Goal: Information Seeking & Learning: Learn about a topic

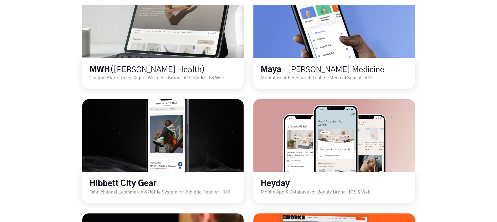
scroll to position [316, 0]
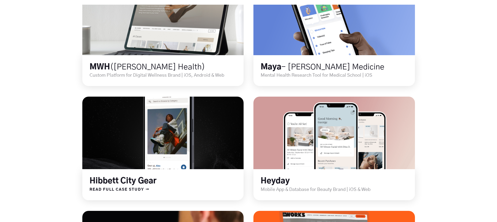
click at [108, 126] on link at bounding box center [163, 132] width 194 height 87
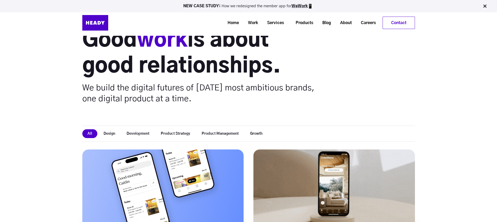
scroll to position [58, 0]
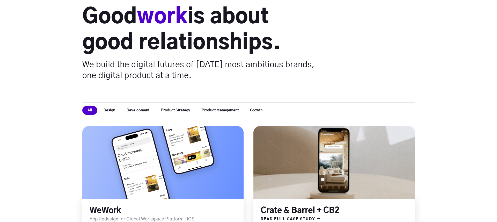
click at [340, 152] on link at bounding box center [335, 162] width 194 height 87
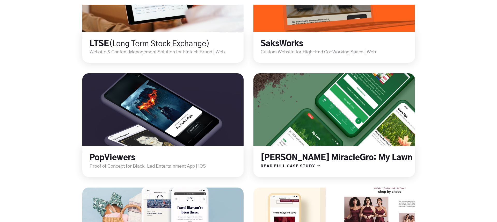
scroll to position [569, 0]
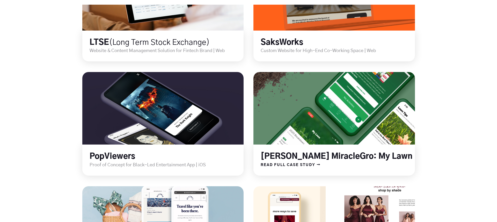
click at [338, 138] on link at bounding box center [335, 108] width 194 height 87
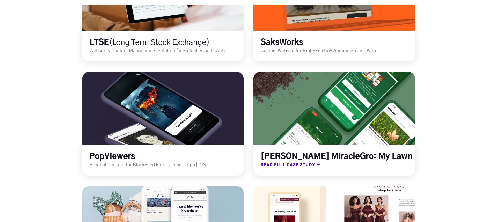
click at [318, 162] on span "READ FULL CASE STUDY →" at bounding box center [287, 165] width 67 height 7
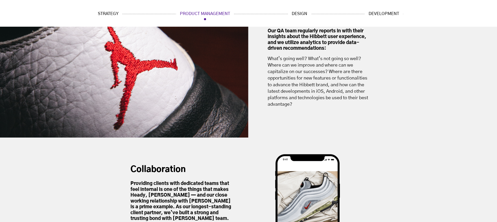
scroll to position [1846, 0]
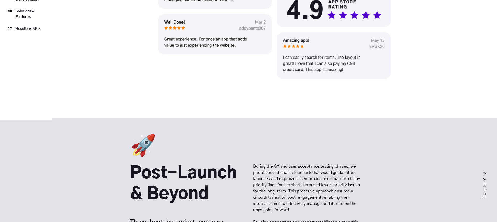
scroll to position [4766, 0]
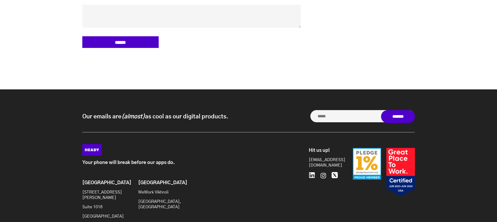
scroll to position [1713, 0]
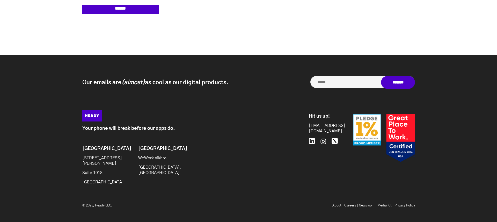
click at [322, 138] on icon at bounding box center [323, 141] width 7 height 7
